Goal: Download file/media

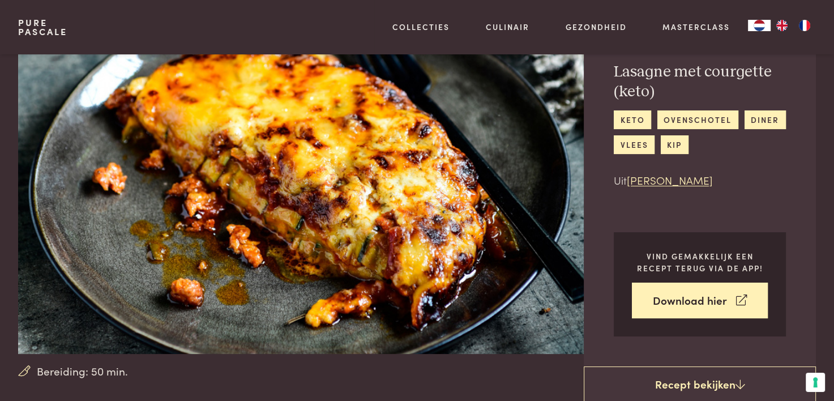
scroll to position [226, 0]
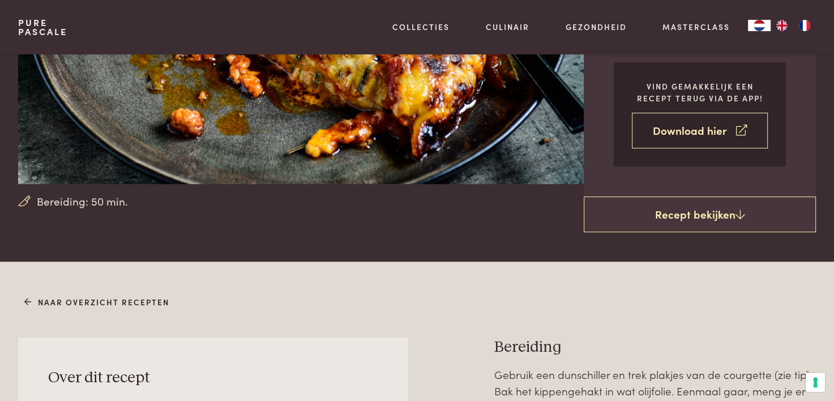
click at [671, 138] on link "Download hier" at bounding box center [700, 131] width 136 height 36
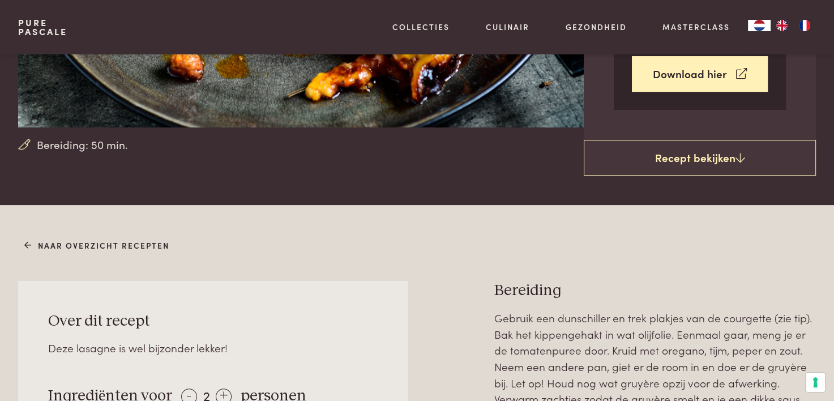
scroll to position [340, 0]
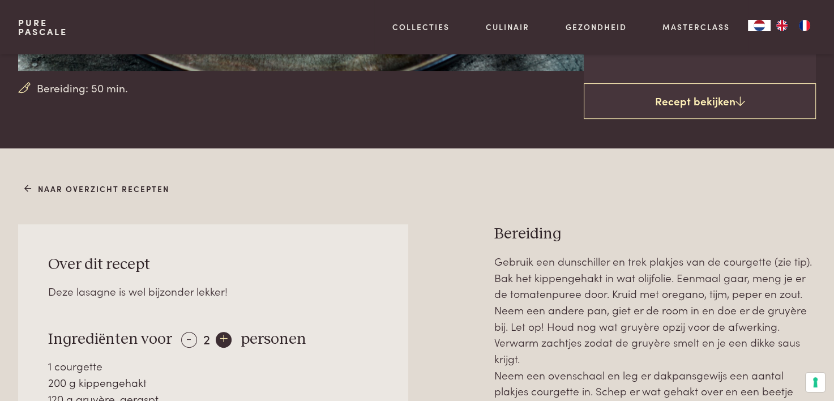
click at [222, 337] on div "+" at bounding box center [224, 340] width 16 height 16
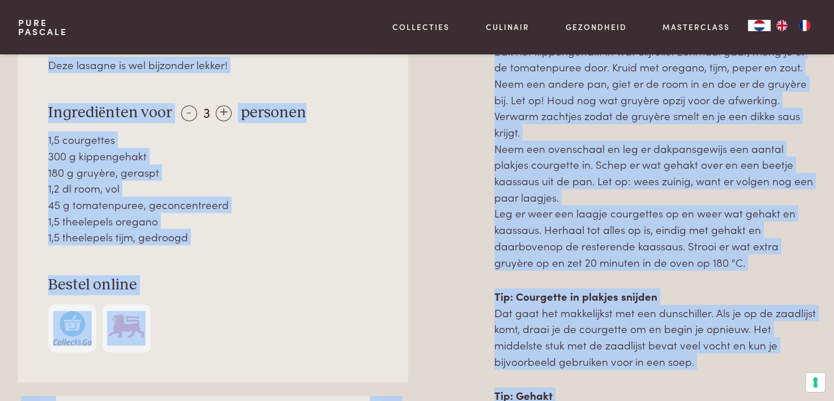
scroll to position [396, 0]
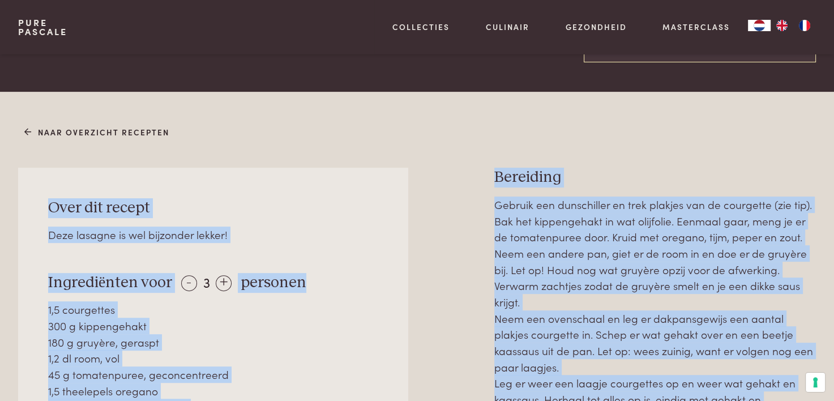
drag, startPoint x: 592, startPoint y: 295, endPoint x: 10, endPoint y: 176, distance: 594.8
click at [10, 176] on div "Naar overzicht recepten Over dit recept Deze lasagne is wel bijzonder lekker! I…" at bounding box center [417, 380] width 834 height 516
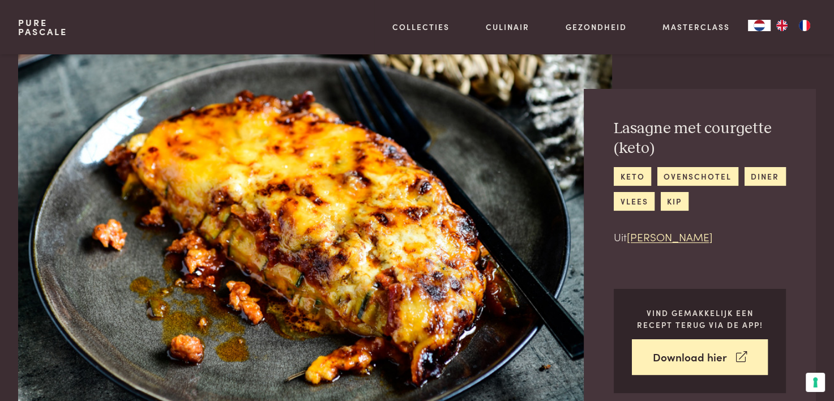
scroll to position [340, 0]
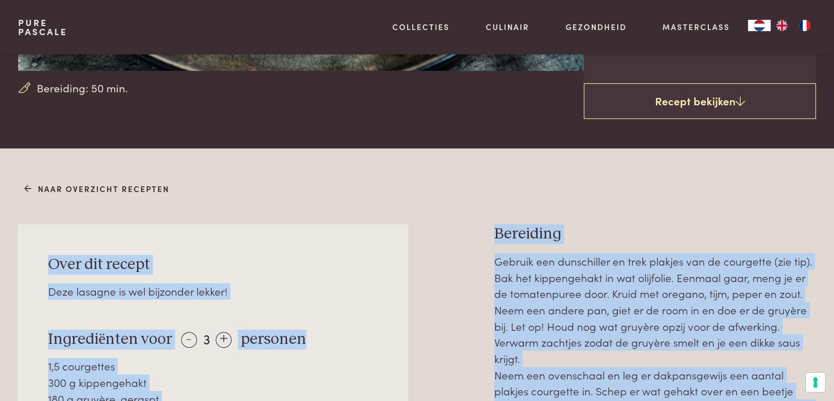
copy div "Lore ips dolors Amet consect ad eli seddoeius tempor! Incididuntut labo - 9 + e…"
